Goal: Check status: Check status

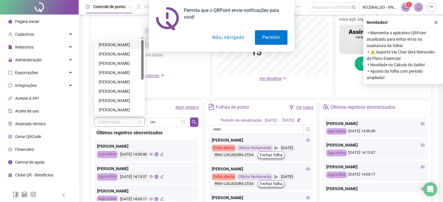
click at [140, 122] on span at bounding box center [120, 122] width 44 height 9
drag, startPoint x: 142, startPoint y: 70, endPoint x: 139, endPoint y: 117, distance: 46.7
click at [127, 110] on div "[MEDICAL_DATA][PERSON_NAME]" at bounding box center [119, 110] width 41 height 6
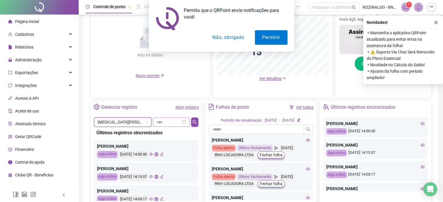
click at [185, 121] on div at bounding box center [171, 122] width 30 height 6
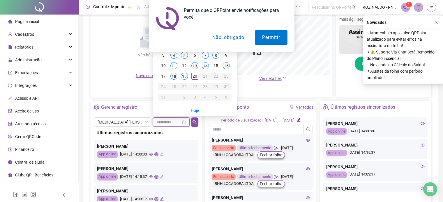
type input "**********"
click at [173, 74] on div "18" at bounding box center [173, 76] width 7 height 7
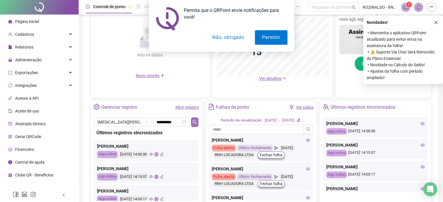
click at [194, 121] on icon "search" at bounding box center [194, 122] width 5 height 5
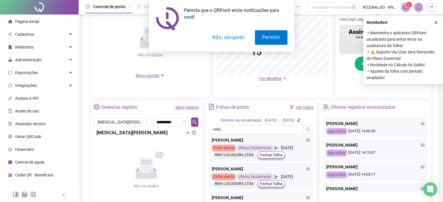
click at [185, 107] on link "Abrir registro" at bounding box center [187, 107] width 24 height 5
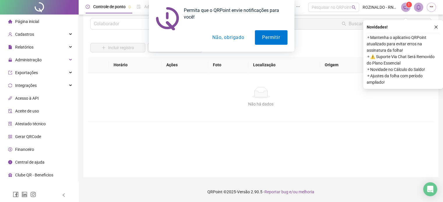
scroll to position [17, 0]
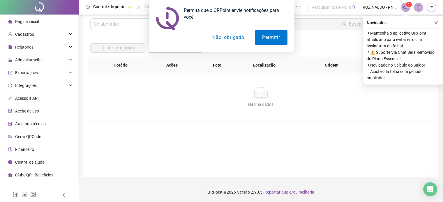
click at [238, 36] on button "Não, obrigado" at bounding box center [228, 37] width 46 height 15
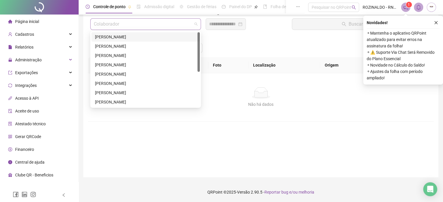
click at [196, 25] on span at bounding box center [146, 24] width 104 height 11
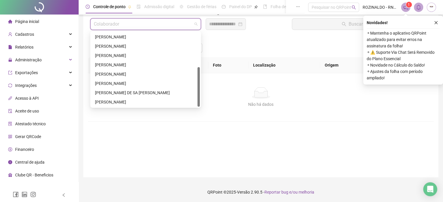
scroll to position [65, 0]
drag, startPoint x: 198, startPoint y: 56, endPoint x: 197, endPoint y: 102, distance: 46.0
click at [197, 102] on div at bounding box center [198, 87] width 2 height 40
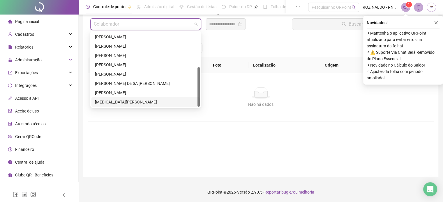
click at [141, 102] on div "[MEDICAL_DATA][PERSON_NAME]" at bounding box center [145, 102] width 101 height 6
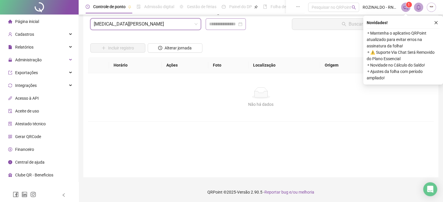
click at [242, 22] on div at bounding box center [225, 24] width 33 height 7
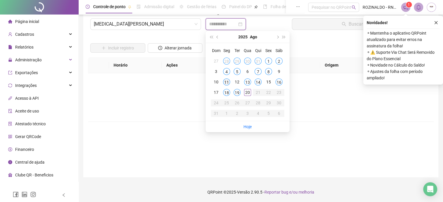
type input "**********"
click at [225, 80] on div "11" at bounding box center [226, 82] width 7 height 7
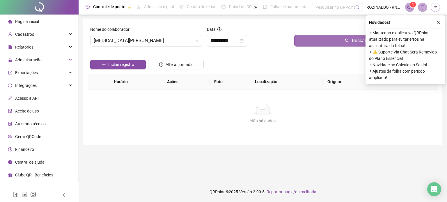
click at [335, 40] on button "Buscar registros" at bounding box center [364, 41] width 141 height 12
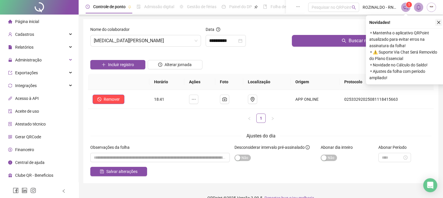
click at [439, 23] on icon "close" at bounding box center [438, 22] width 4 height 4
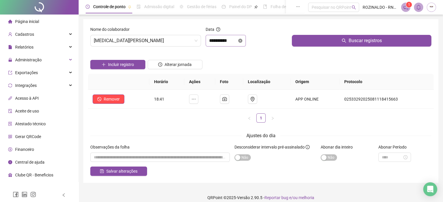
click at [242, 40] on icon "close-circle" at bounding box center [240, 41] width 4 height 4
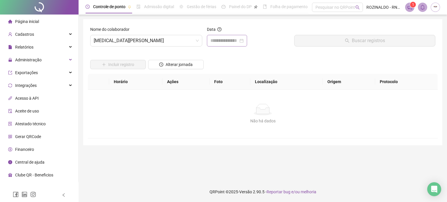
click at [244, 40] on div at bounding box center [226, 40] width 33 height 7
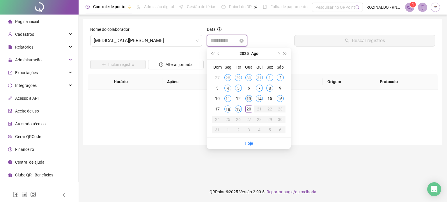
type input "**********"
click at [250, 100] on div "13" at bounding box center [248, 98] width 7 height 7
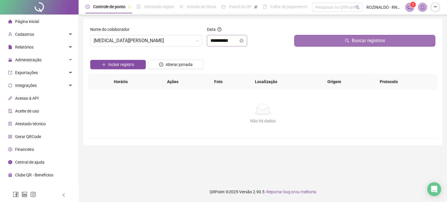
click at [329, 44] on button "Buscar registros" at bounding box center [364, 41] width 141 height 12
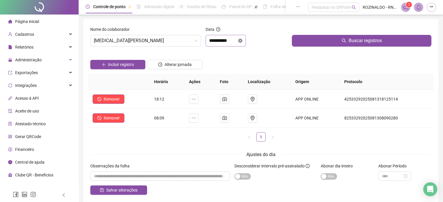
click at [242, 41] on icon "close-circle" at bounding box center [240, 41] width 4 height 4
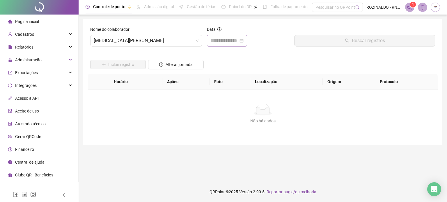
click at [244, 41] on div at bounding box center [226, 40] width 33 height 7
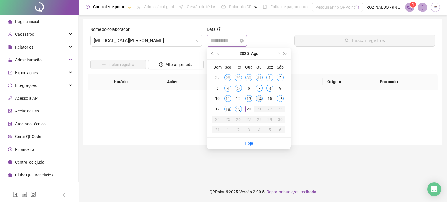
click at [257, 99] on div "14" at bounding box center [259, 98] width 7 height 7
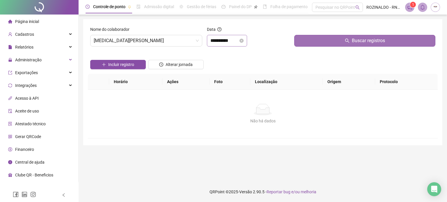
click at [369, 42] on span "Buscar registros" at bounding box center [368, 40] width 33 height 7
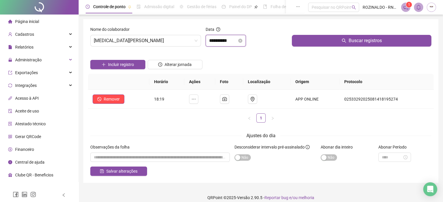
click at [237, 39] on input "**********" at bounding box center [223, 40] width 28 height 7
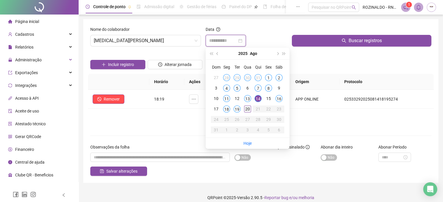
type input "**********"
click at [248, 109] on div "20" at bounding box center [247, 109] width 7 height 7
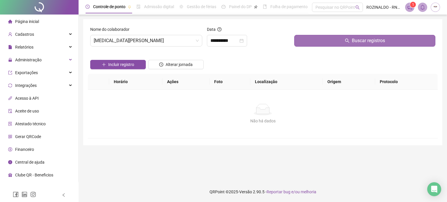
click at [376, 41] on span "Buscar registros" at bounding box center [368, 40] width 33 height 7
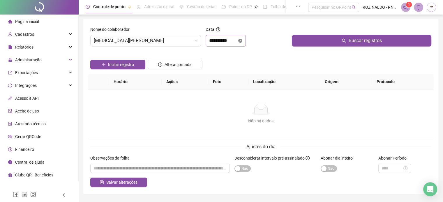
click at [242, 40] on icon "close-circle" at bounding box center [240, 41] width 4 height 4
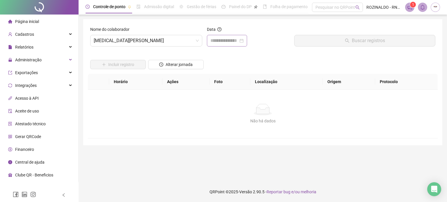
click at [244, 40] on div at bounding box center [226, 40] width 33 height 7
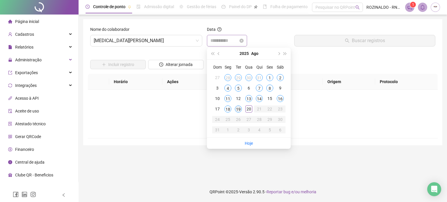
click at [238, 109] on div "19" at bounding box center [238, 109] width 7 height 7
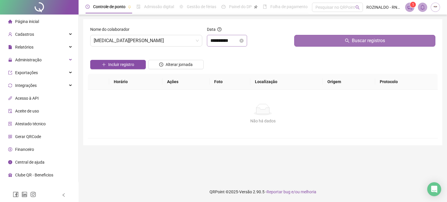
click at [369, 43] on span "Buscar registros" at bounding box center [368, 40] width 33 height 7
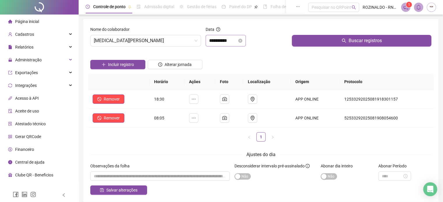
click at [242, 37] on div "**********" at bounding box center [225, 40] width 33 height 7
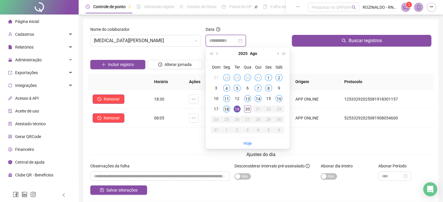
type input "**********"
click at [226, 109] on div "18" at bounding box center [226, 109] width 7 height 7
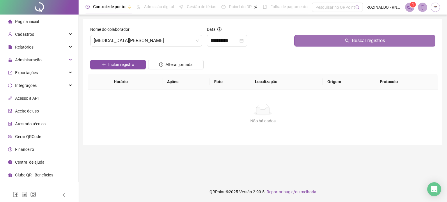
click at [350, 39] on button "Buscar registros" at bounding box center [364, 41] width 141 height 12
